Goal: Transaction & Acquisition: Purchase product/service

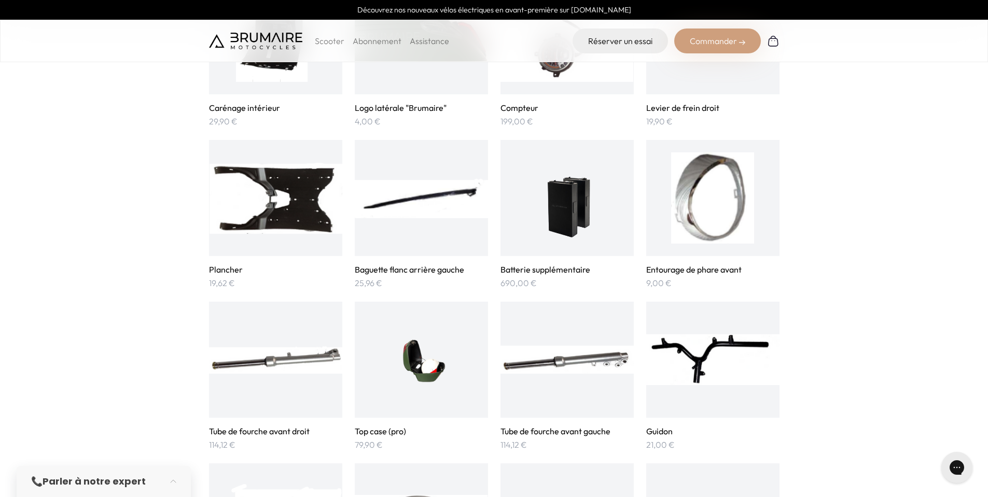
scroll to position [1058, 0]
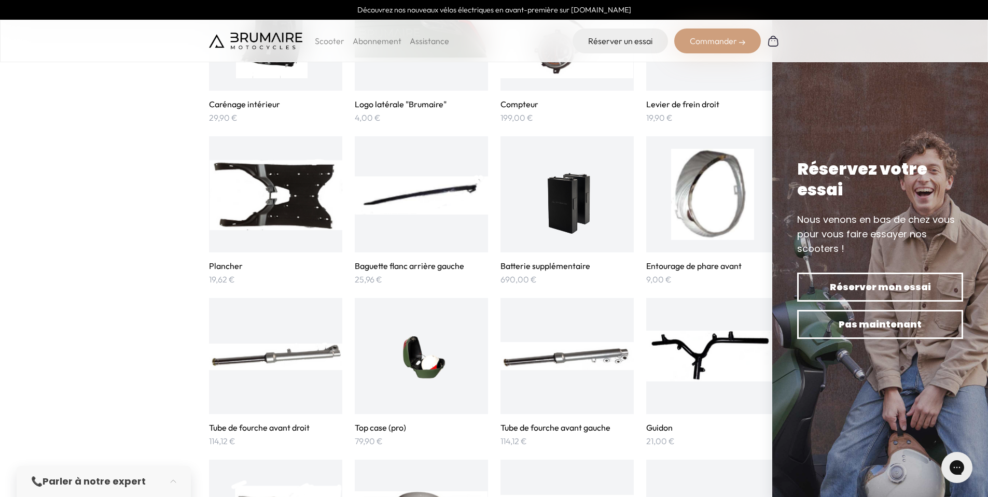
click at [581, 201] on img at bounding box center [567, 194] width 68 height 91
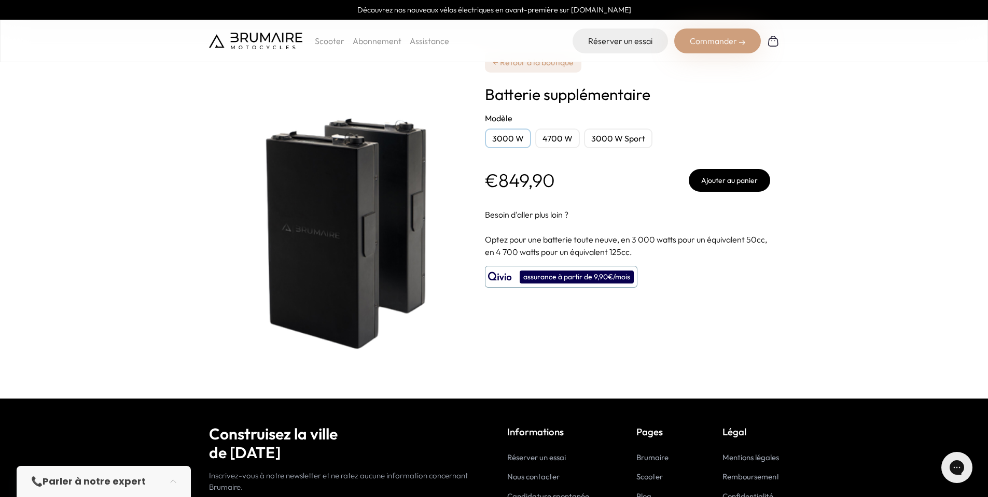
click at [616, 139] on div "3000 W Sport" at bounding box center [618, 139] width 68 height 20
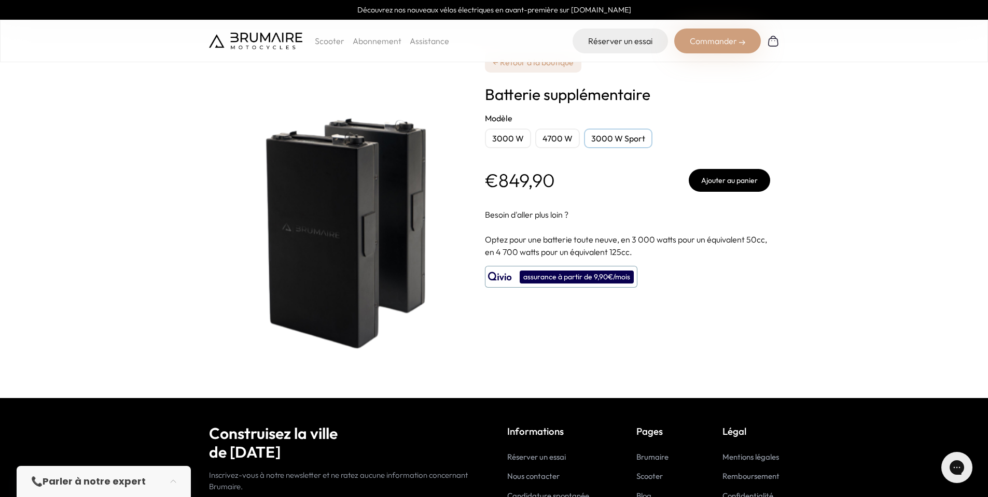
click at [627, 138] on div "3000 W Sport" at bounding box center [618, 139] width 68 height 20
click at [511, 138] on div "3000 W" at bounding box center [508, 139] width 46 height 20
click at [564, 142] on div "4700 W" at bounding box center [557, 139] width 45 height 20
click at [566, 133] on div "4700 W" at bounding box center [557, 139] width 45 height 20
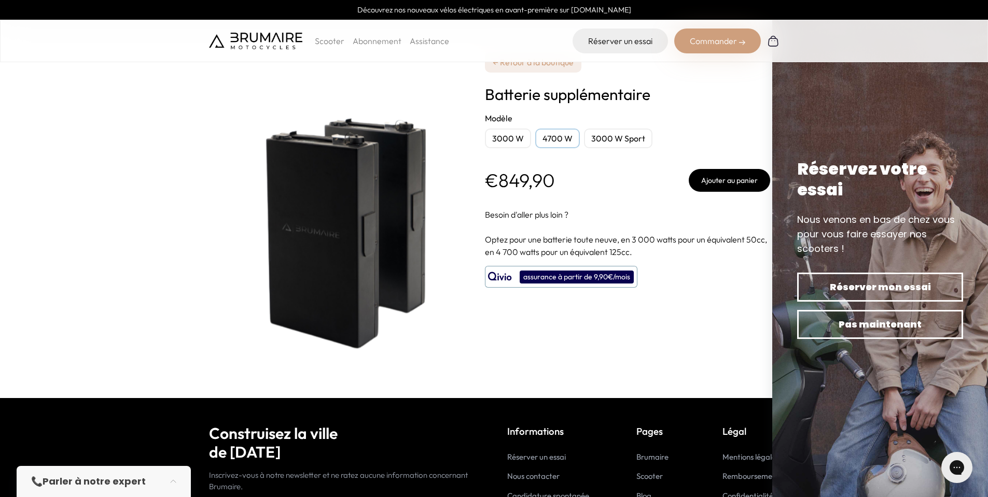
click at [328, 45] on p "Scooter" at bounding box center [330, 41] width 30 height 12
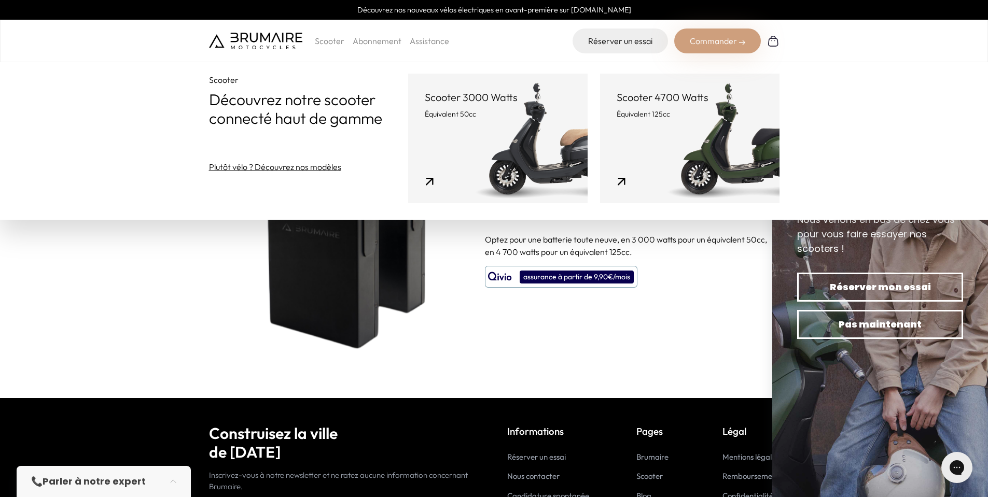
click at [145, 292] on section "**********" at bounding box center [494, 199] width 988 height 398
